Goal: Navigation & Orientation: Understand site structure

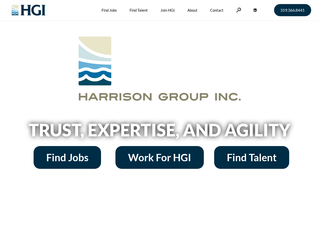
click at [159, 121] on h2 "Trust, Expertise, and Agility" at bounding box center [160, 129] width 288 height 17
click at [238, 10] on link at bounding box center [238, 10] width 5 height 5
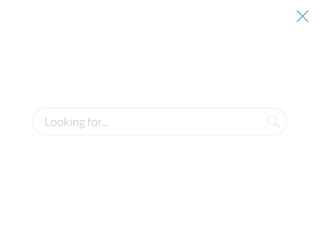
click at [159, 131] on h2 "Trust, Expertise, and Agility" at bounding box center [160, 129] width 288 height 17
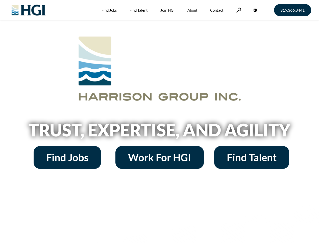
click at [159, 121] on h2 "Trust, Expertise, and Agility" at bounding box center [160, 129] width 288 height 17
click at [238, 10] on link at bounding box center [238, 10] width 5 height 5
